Goal: Information Seeking & Learning: Find specific page/section

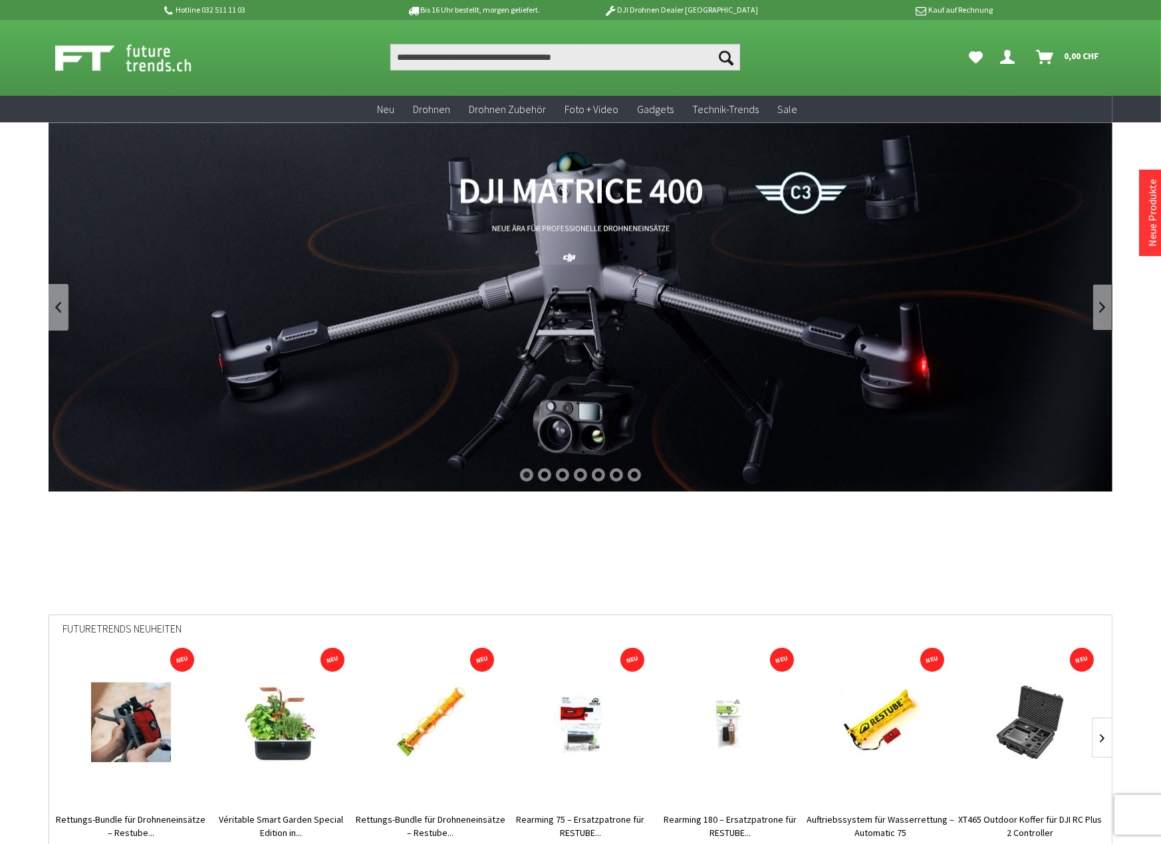
click at [1103, 306] on link at bounding box center [1103, 307] width 20 height 47
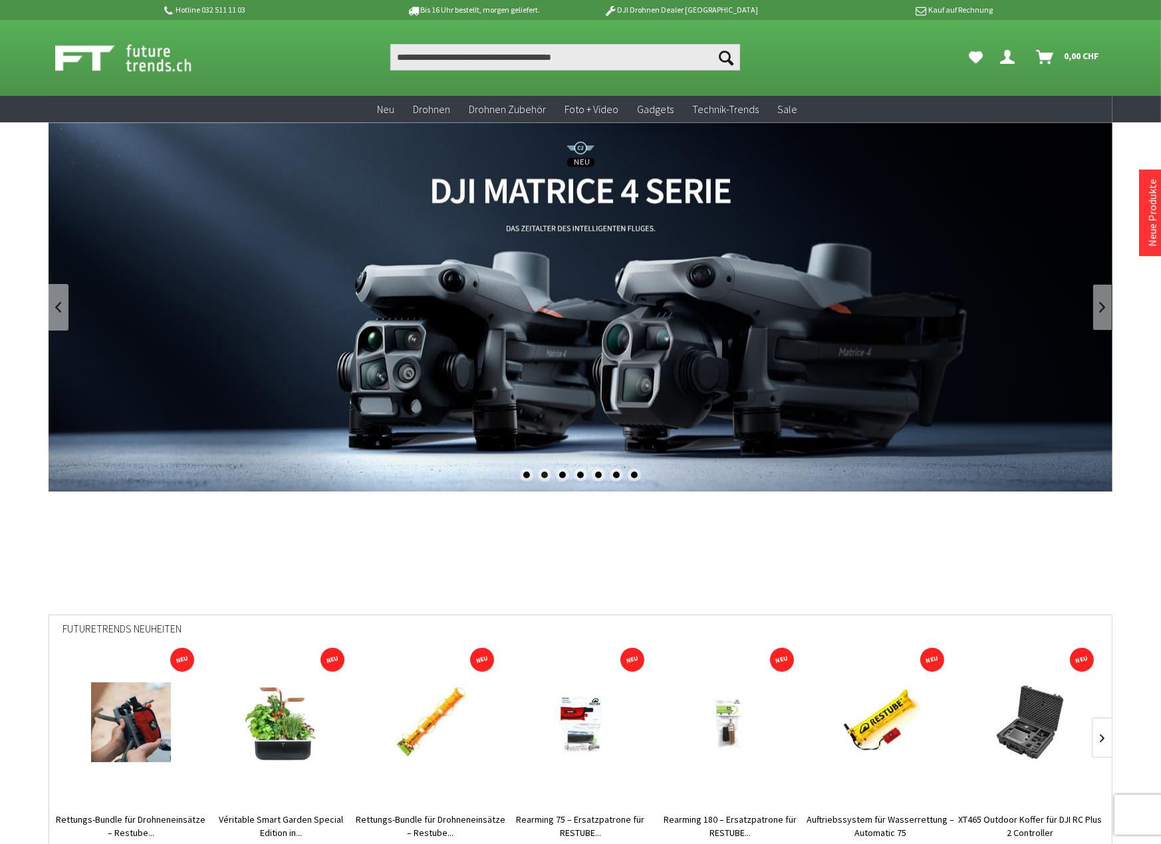
click at [1103, 306] on link at bounding box center [1103, 307] width 20 height 47
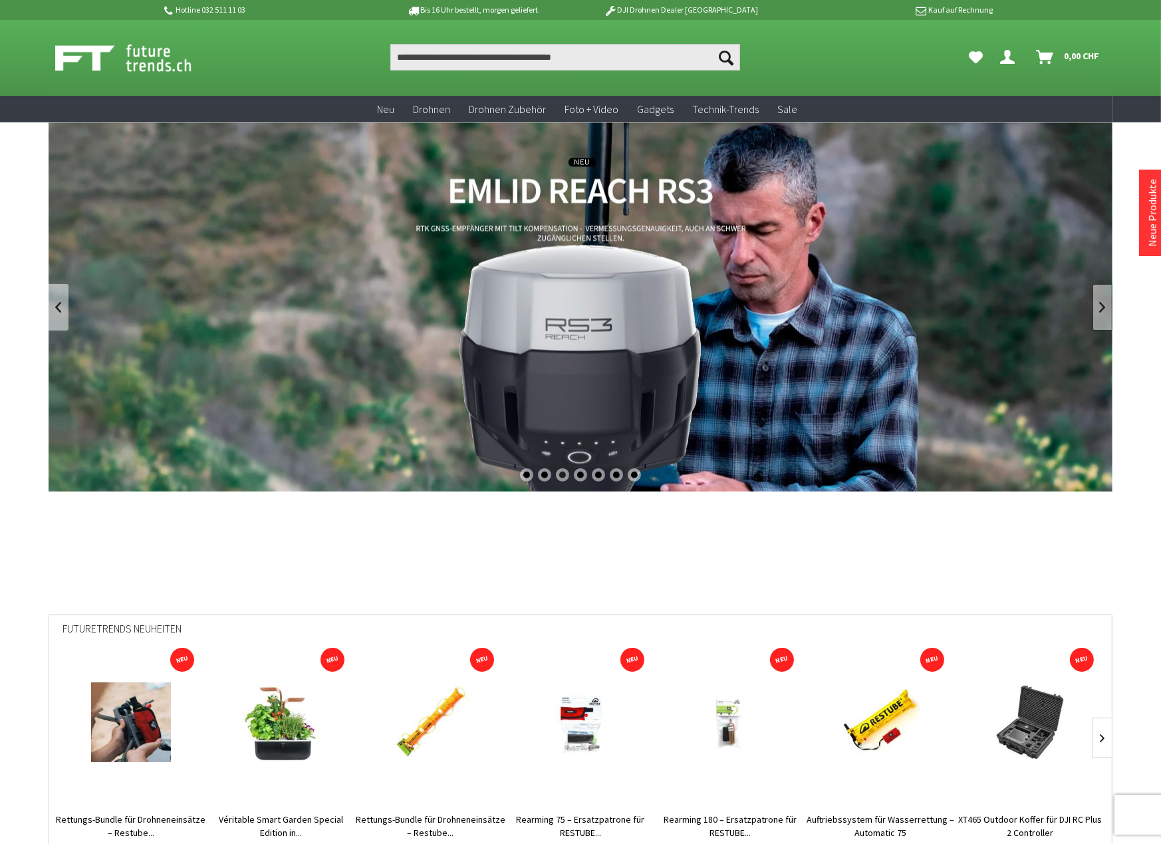
click at [1103, 306] on link at bounding box center [1103, 307] width 20 height 47
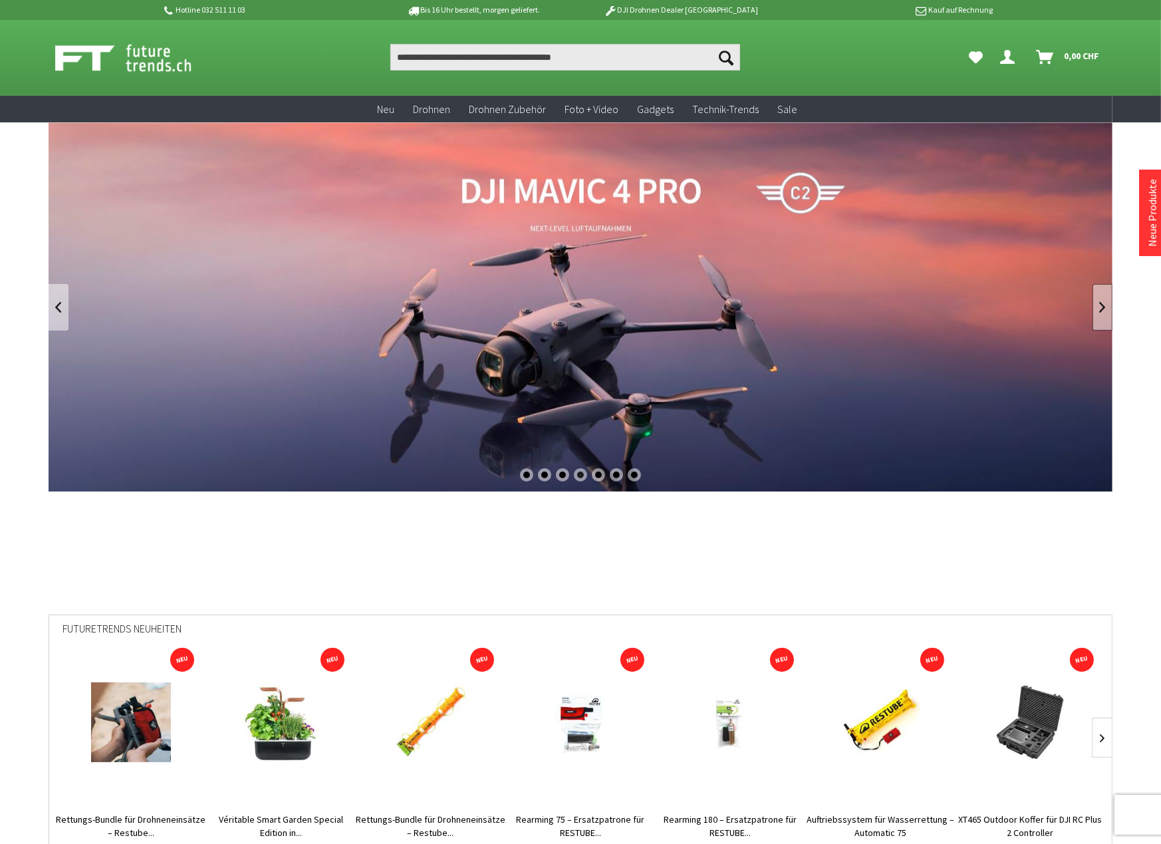
click at [1103, 306] on link at bounding box center [1103, 307] width 20 height 47
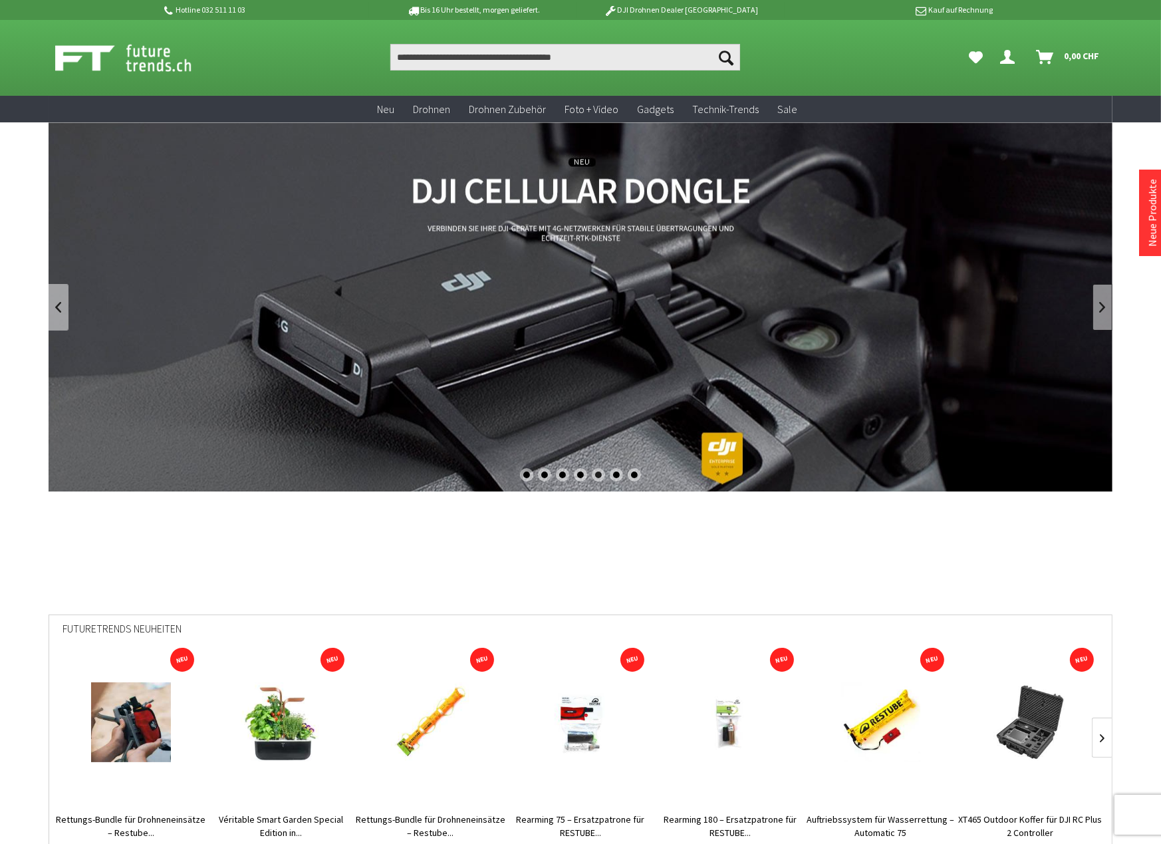
click at [1103, 306] on link at bounding box center [1103, 307] width 20 height 47
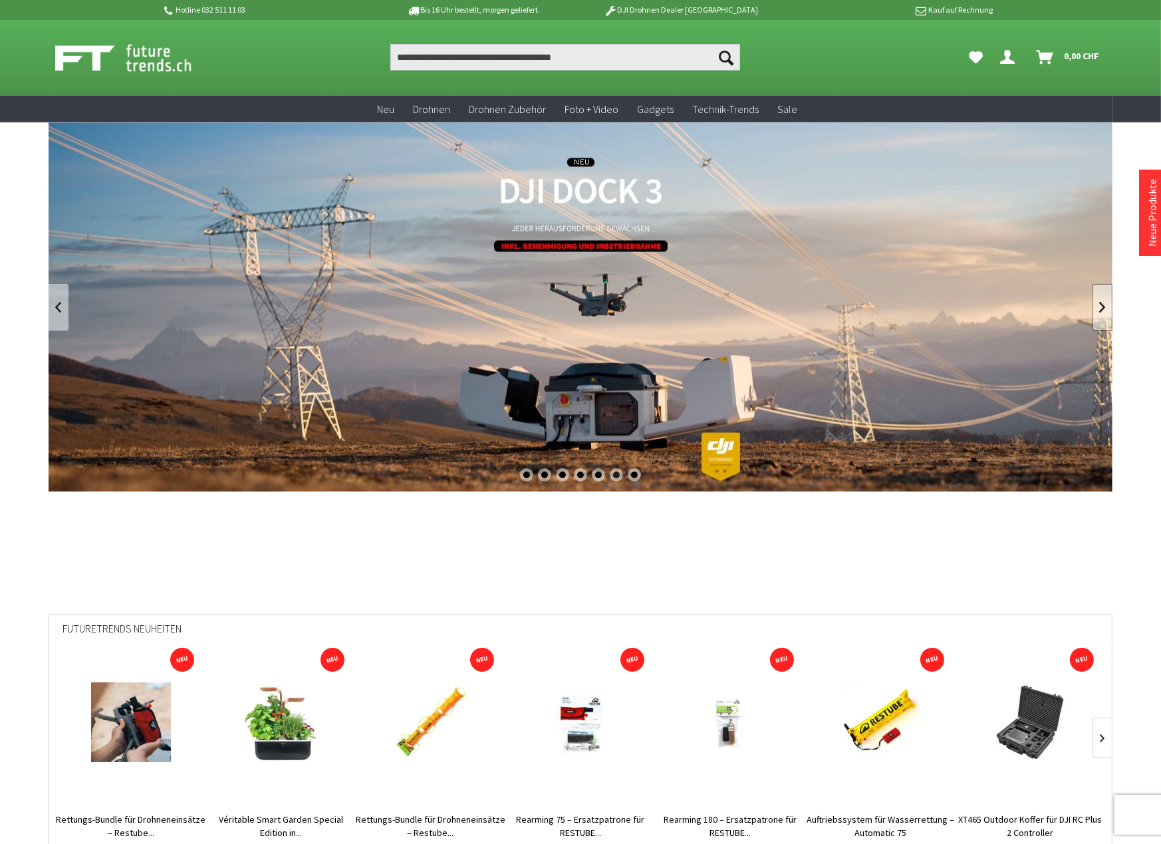
click at [1103, 306] on link at bounding box center [1103, 307] width 20 height 47
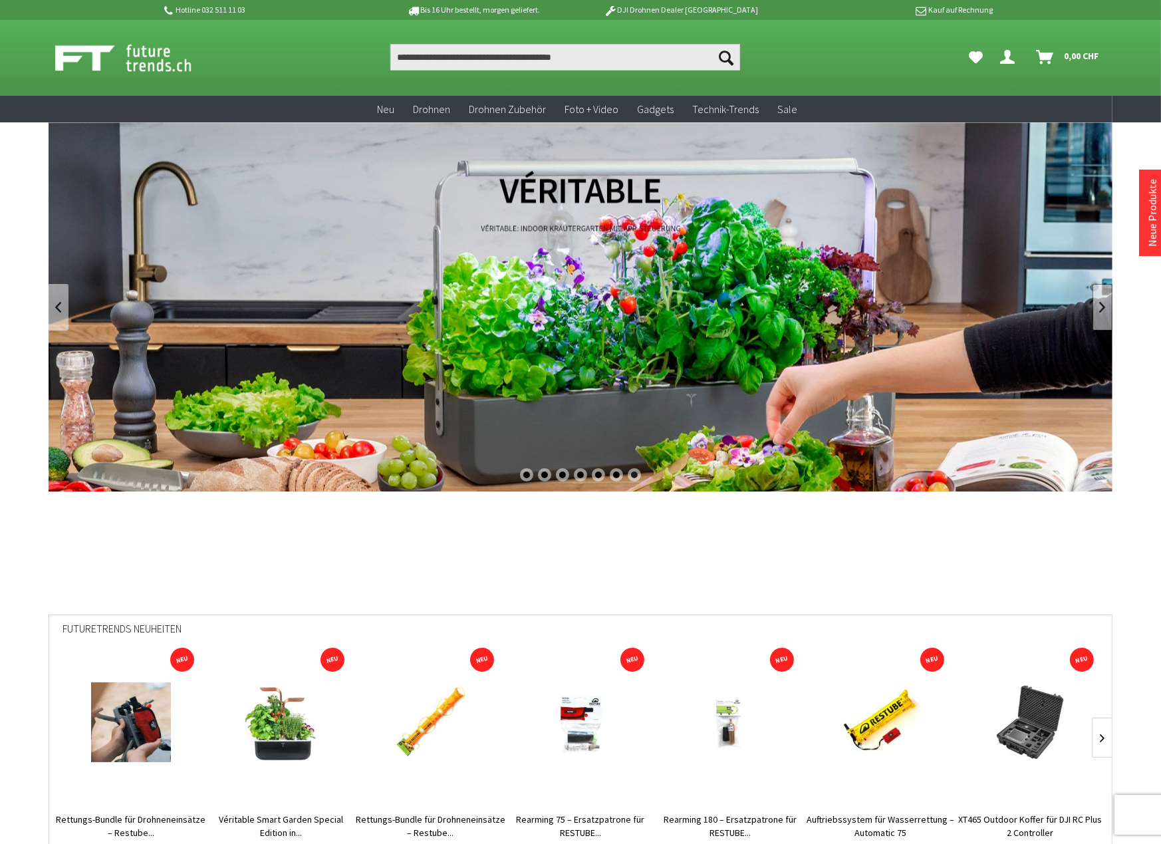
click at [1103, 306] on link at bounding box center [1103, 307] width 20 height 47
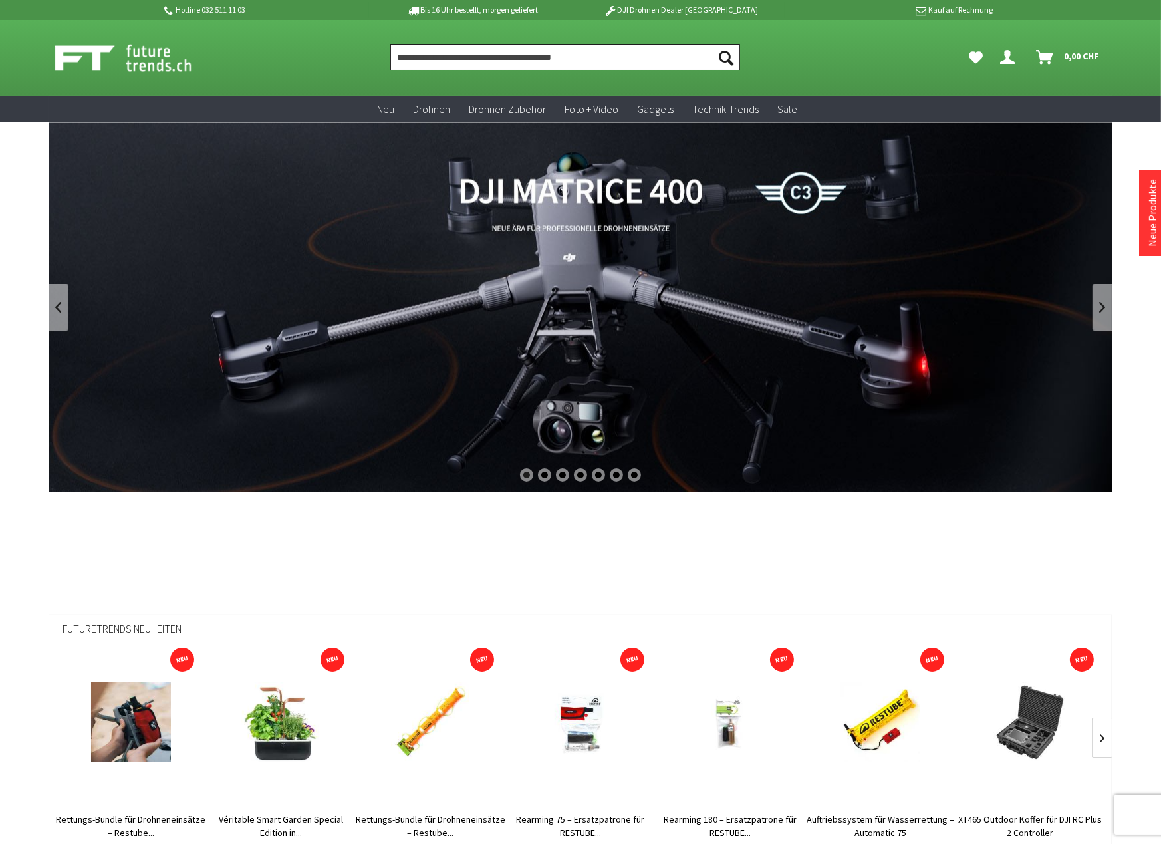
click at [476, 55] on input "Produkt, Marke, Kategorie, EAN, Artikelnummer…" at bounding box center [565, 57] width 350 height 27
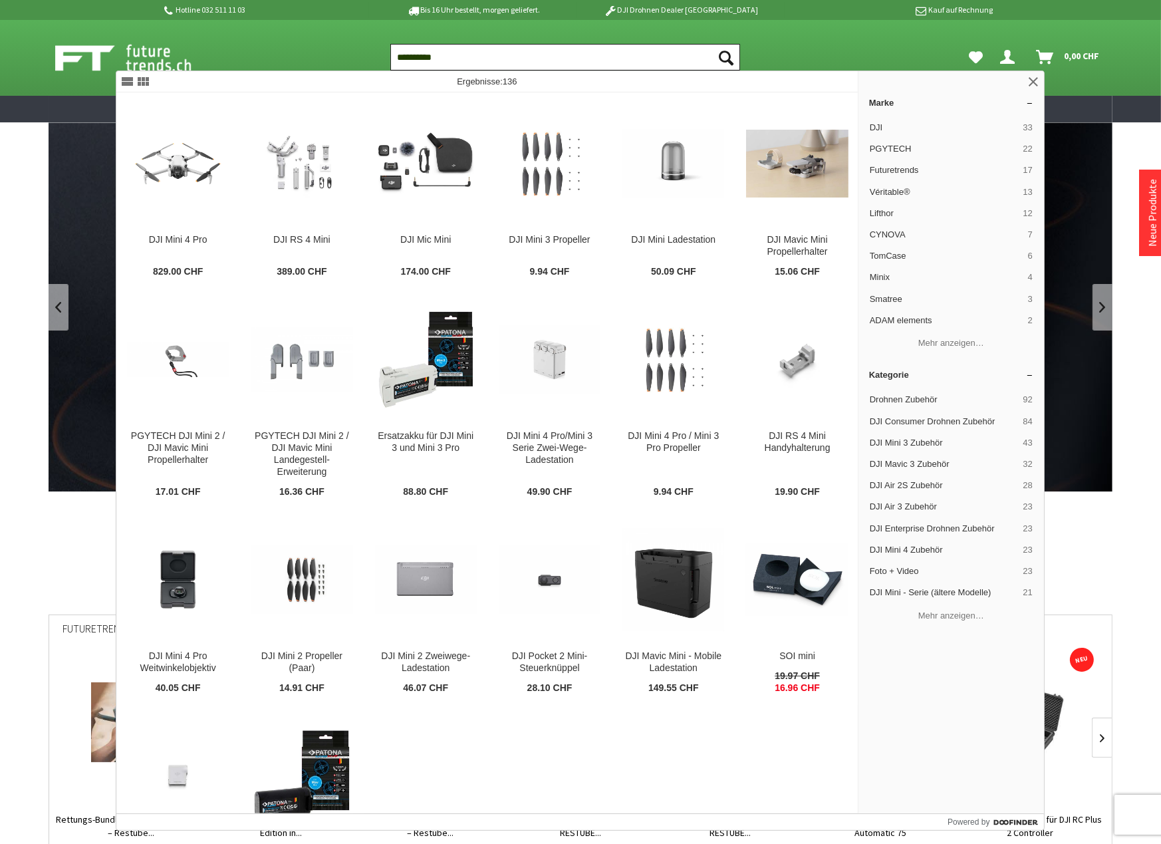
type input "**********"
click at [712, 44] on button "Suchen" at bounding box center [726, 57] width 28 height 27
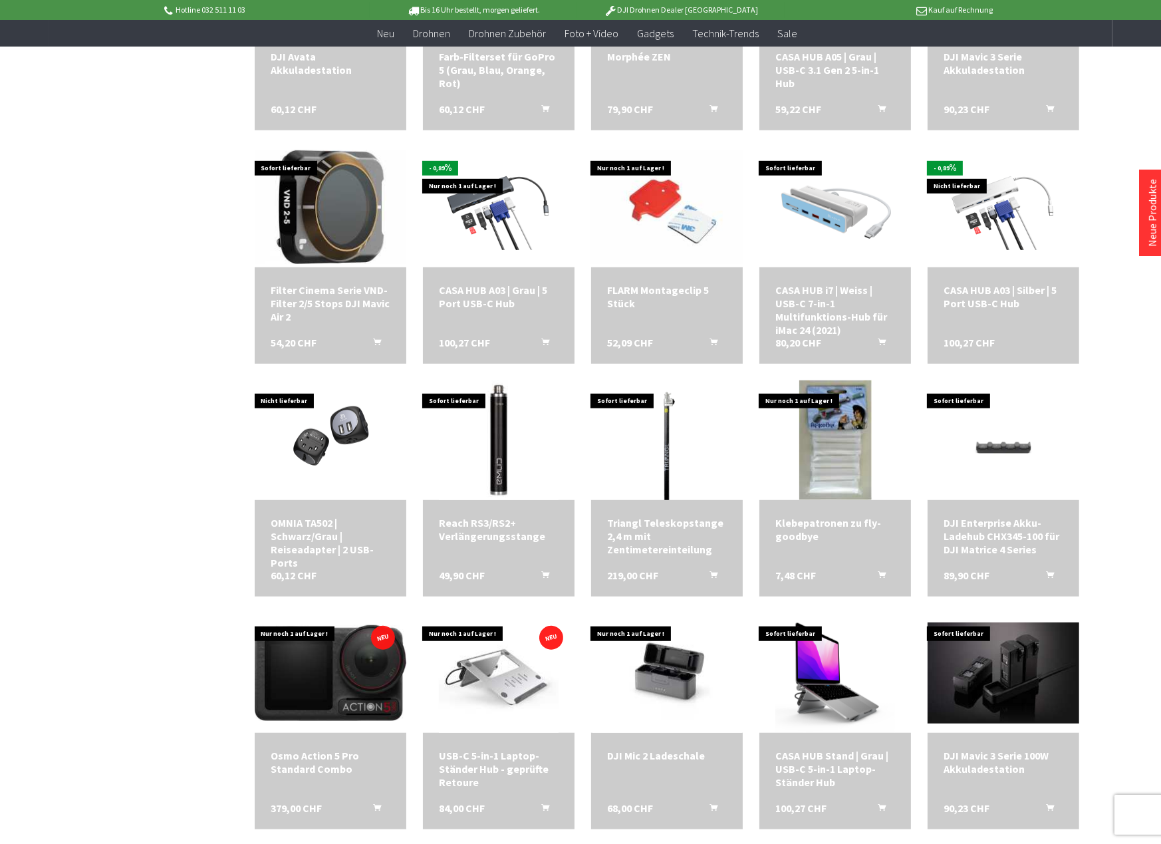
scroll to position [1108, 0]
